Goal: Book appointment/travel/reservation

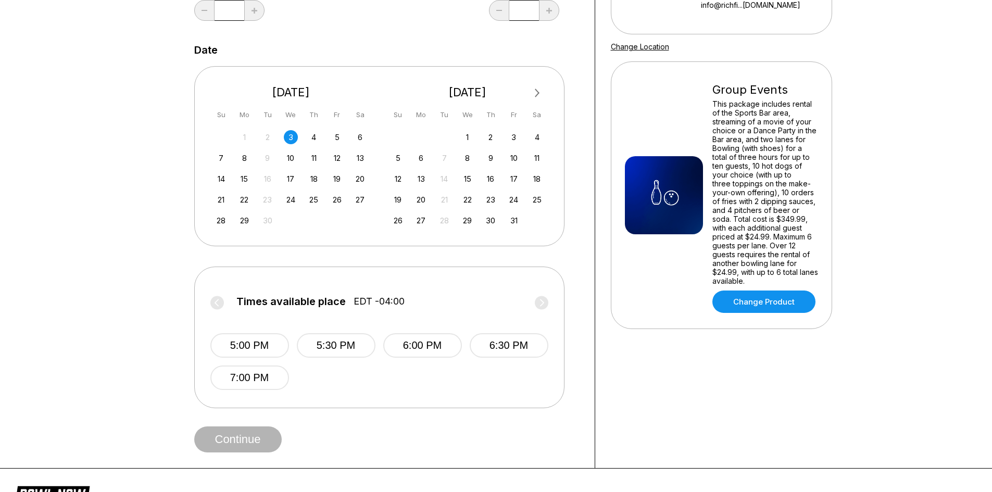
scroll to position [208, 0]
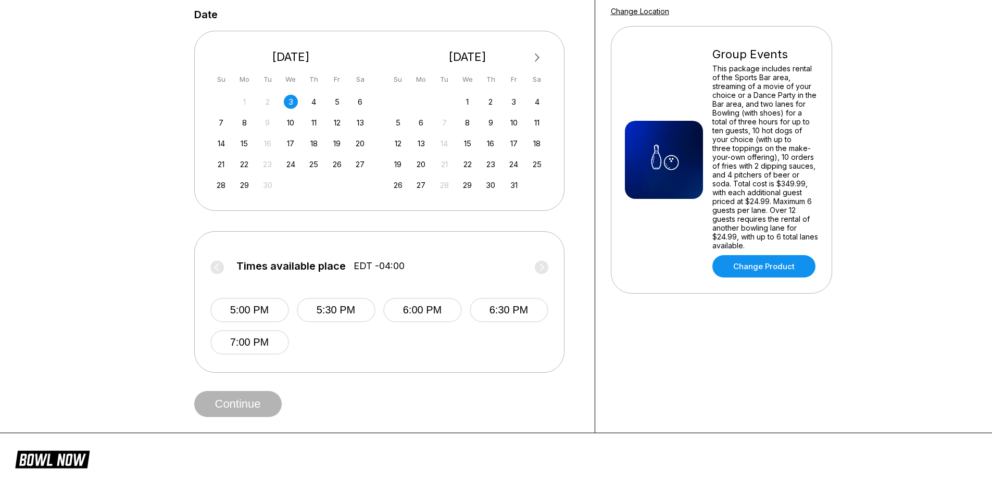
click at [214, 266] on label "Times available place EDT -04:00" at bounding box center [379, 268] width 338 height 17
click at [218, 264] on label "Times available place EDT -04:00" at bounding box center [379, 268] width 338 height 17
click at [465, 263] on label "Times available place EDT -04:00" at bounding box center [379, 268] width 338 height 17
click at [383, 267] on span "EDT -04:00" at bounding box center [379, 265] width 51 height 11
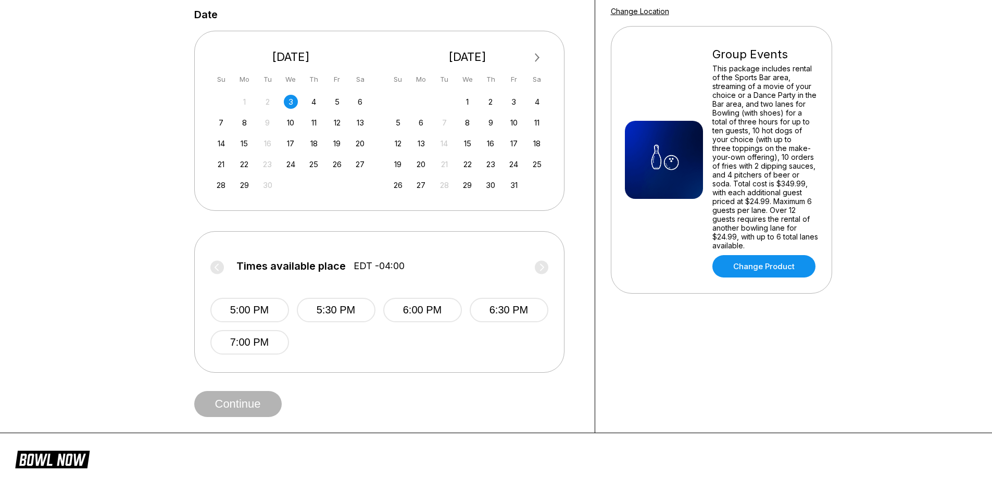
click at [369, 272] on label "Times available place EDT -04:00" at bounding box center [379, 268] width 338 height 17
click at [351, 266] on label "Times available place EDT -04:00" at bounding box center [379, 268] width 338 height 17
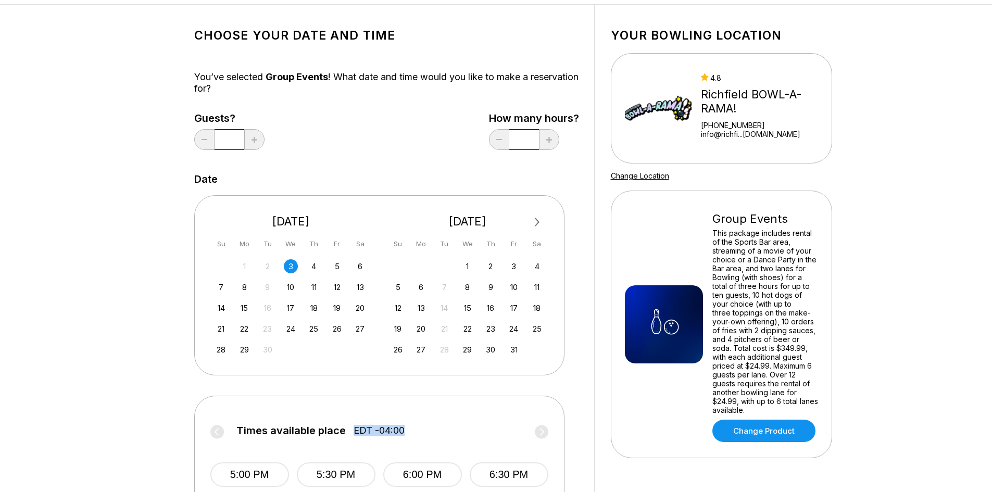
scroll to position [156, 0]
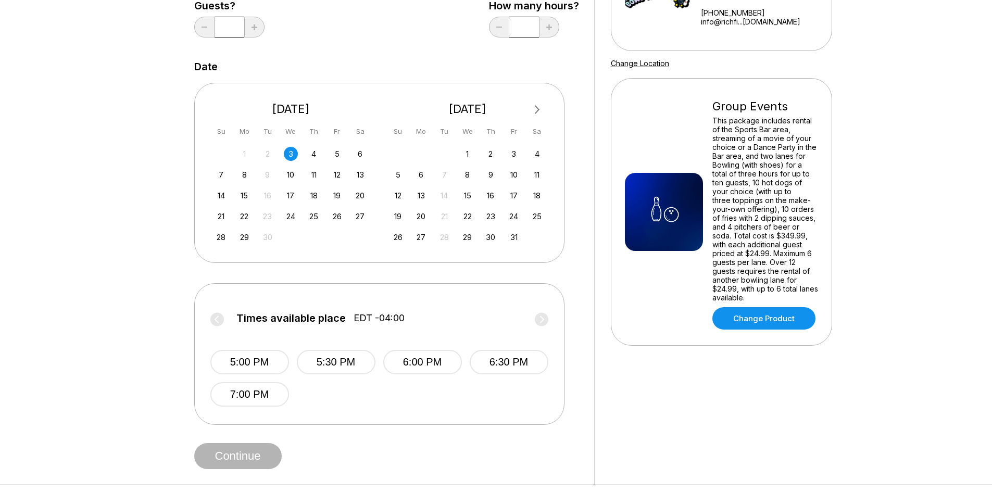
drag, startPoint x: 931, startPoint y: 273, endPoint x: 921, endPoint y: 250, distance: 24.8
click at [923, 258] on div "Choose your Date and time You’ve selected Group Events ! What date and time wou…" at bounding box center [496, 189] width 992 height 594
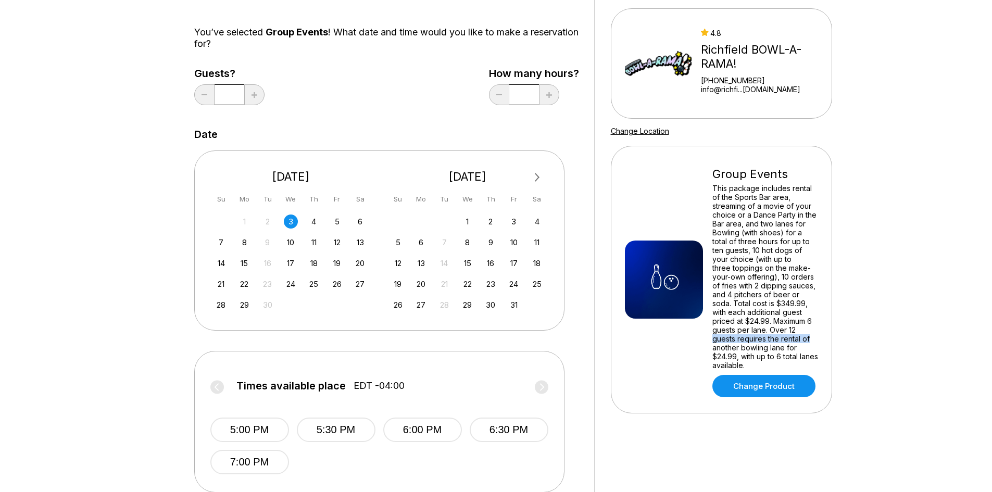
scroll to position [0, 0]
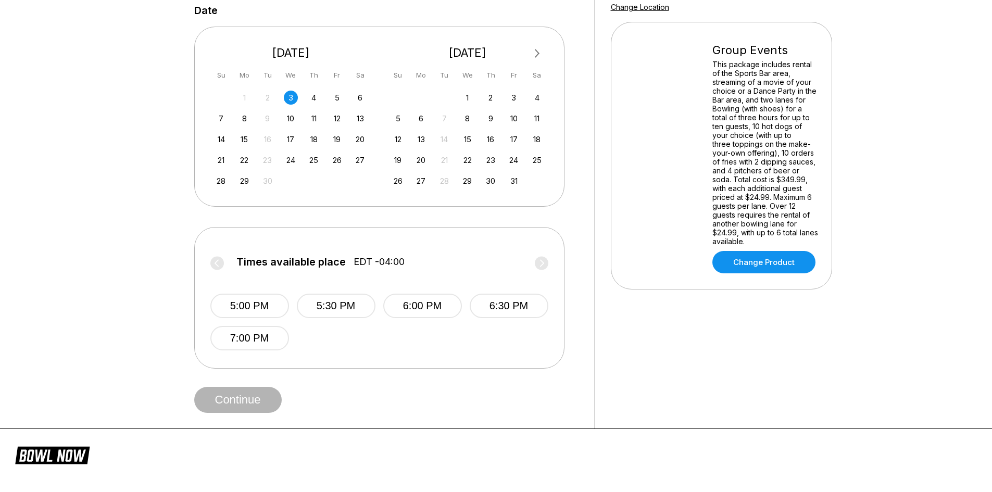
scroll to position [205, 0]
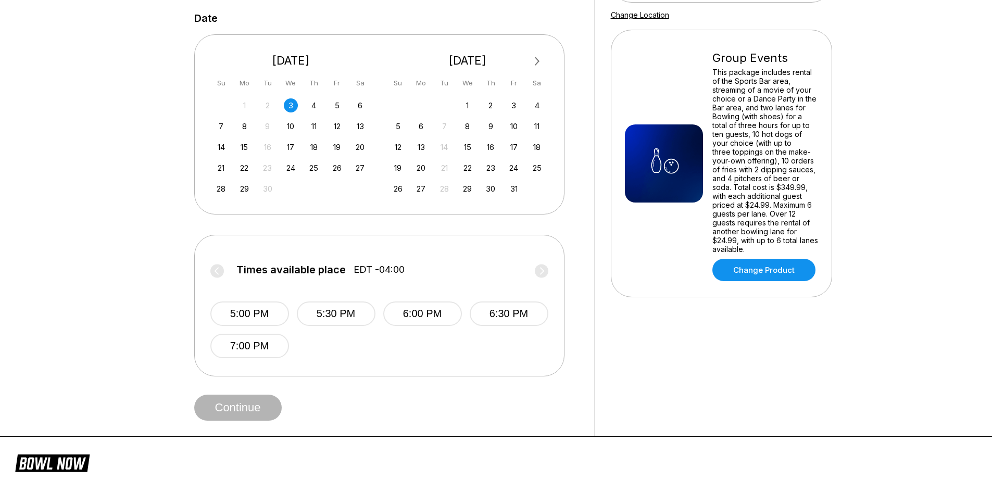
click at [216, 265] on label "Times available place EDT -04:00" at bounding box center [379, 272] width 338 height 17
click at [312, 111] on div "4" at bounding box center [314, 105] width 14 height 14
click at [336, 93] on div "September 2025 Su Mo Tu We Th Fr Sa" at bounding box center [290, 69] width 161 height 52
click at [337, 107] on div "5" at bounding box center [337, 105] width 14 height 14
click at [342, 103] on div "5" at bounding box center [337, 105] width 14 height 14
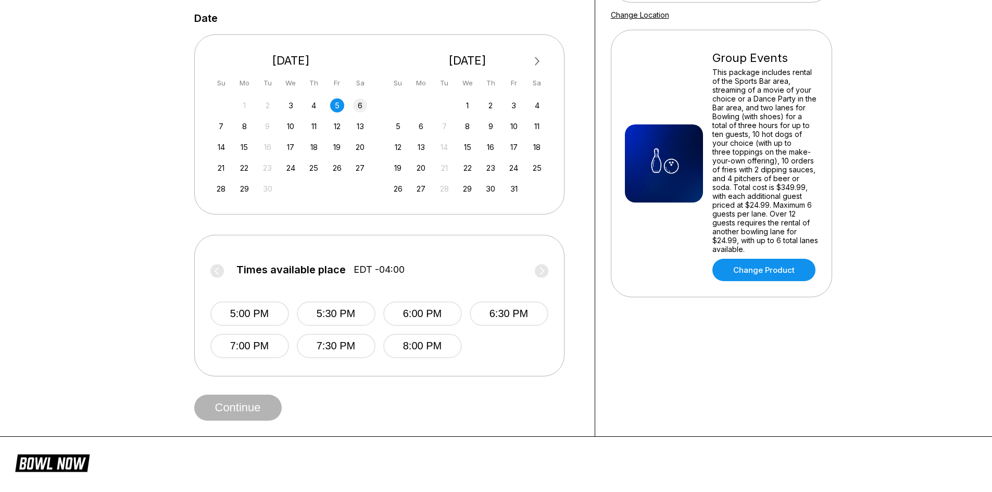
click at [355, 106] on div "6" at bounding box center [360, 105] width 14 height 14
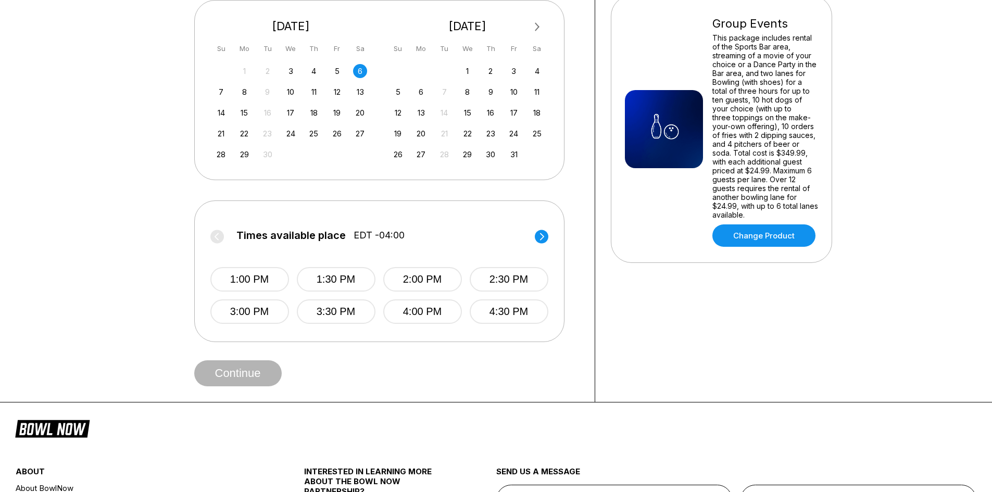
scroll to position [257, 0]
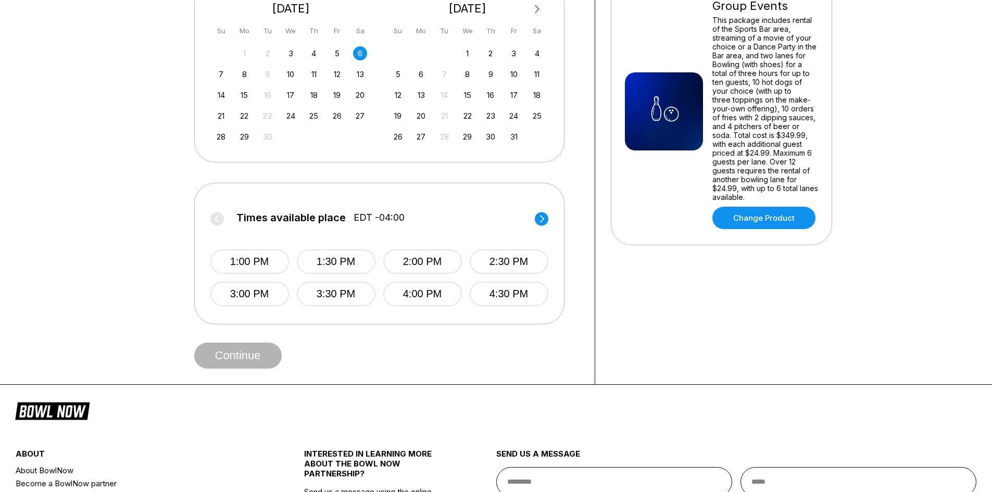
click at [339, 82] on div "31 1 2 3 4 5 6 7 8 9 10 11 12 13 14 15 16 17 18 19 20 21 22 23 24 25 26 27 28 2…" at bounding box center [291, 94] width 156 height 98
click at [334, 68] on div "12" at bounding box center [337, 74] width 14 height 14
drag, startPoint x: 493, startPoint y: 93, endPoint x: 486, endPoint y: 132, distance: 39.1
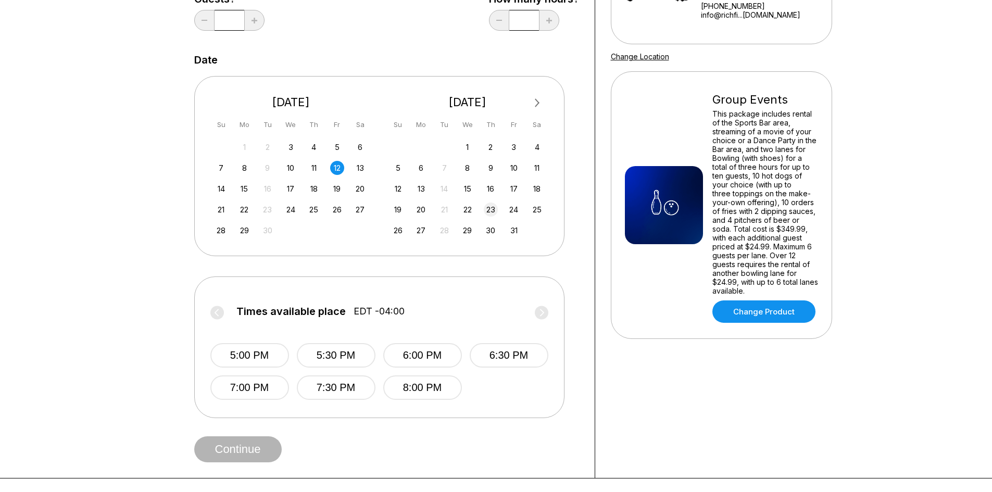
scroll to position [153, 0]
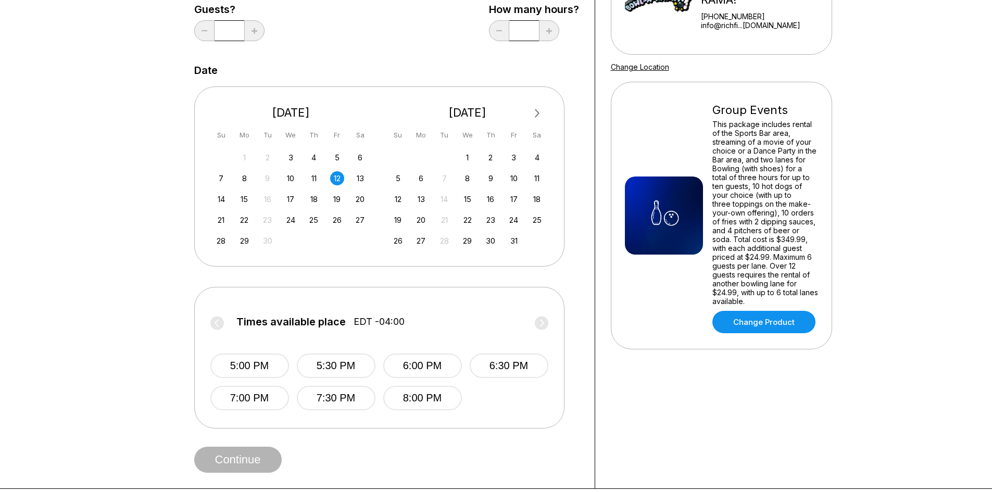
drag, startPoint x: 486, startPoint y: 132, endPoint x: 137, endPoint y: 239, distance: 365.4
click at [121, 252] on div "Choose your Date and time You’ve selected Group Events ! What date and time wou…" at bounding box center [496, 192] width 992 height 594
